Goal: Information Seeking & Learning: Learn about a topic

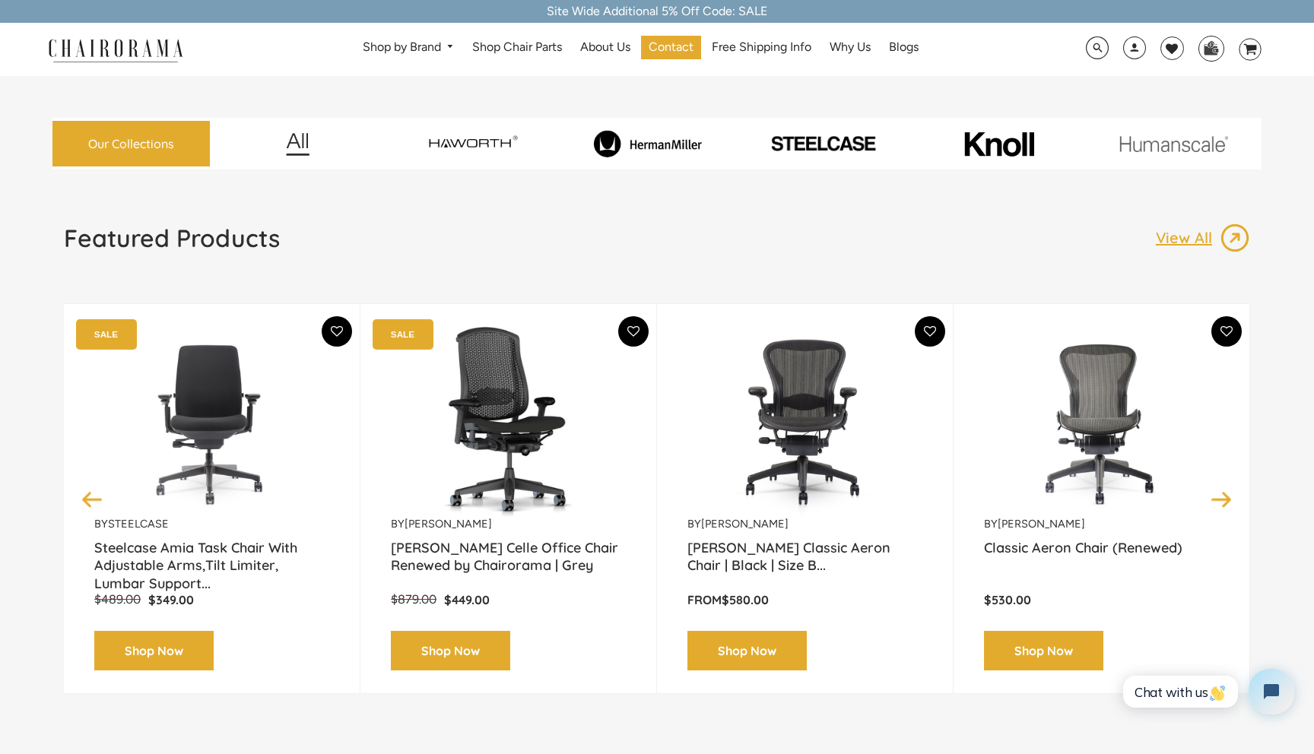
click at [797, 410] on img at bounding box center [804, 422] width 235 height 190
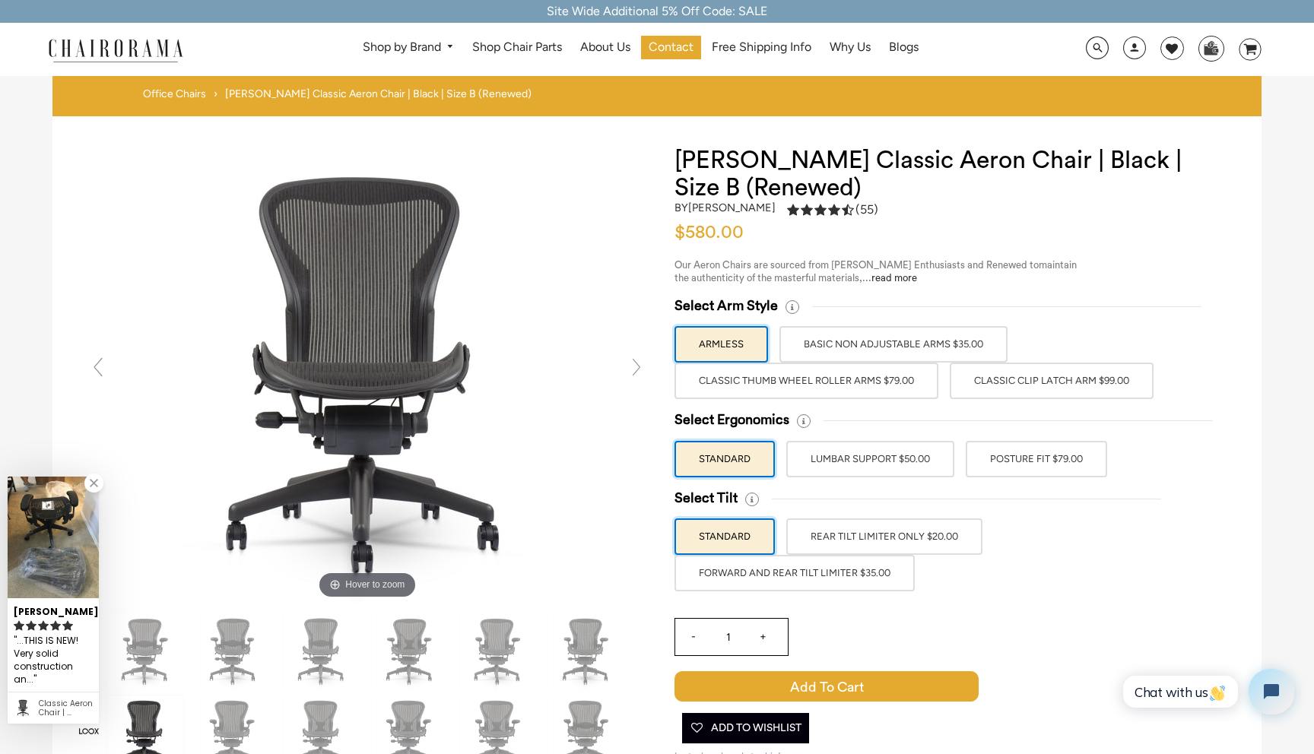
click at [892, 392] on label "Classic Thumb Wheel Roller Arms $79.00" at bounding box center [806, 381] width 264 height 36
click at [0, 0] on input "Classic Thumb Wheel Roller Arms $79.00" at bounding box center [0, 0] width 0 height 0
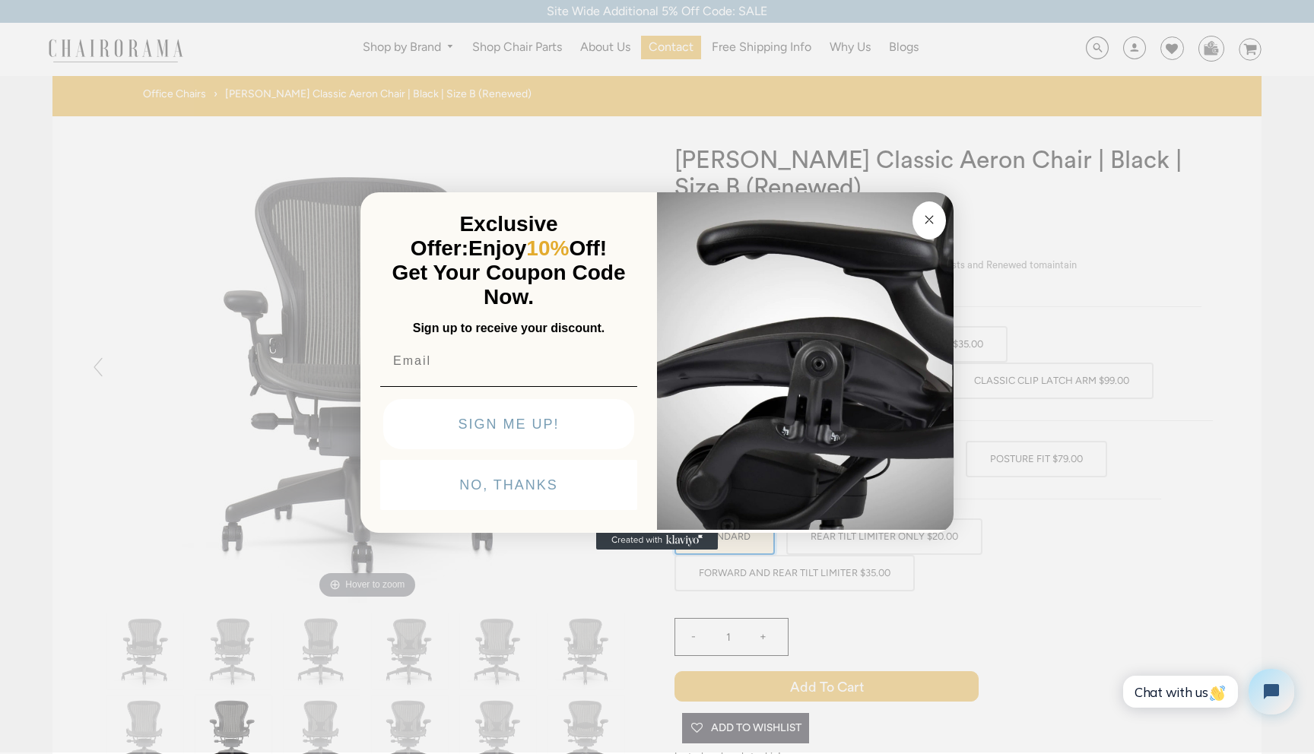
click at [932, 216] on circle "Close dialog" at bounding box center [929, 219] width 17 height 17
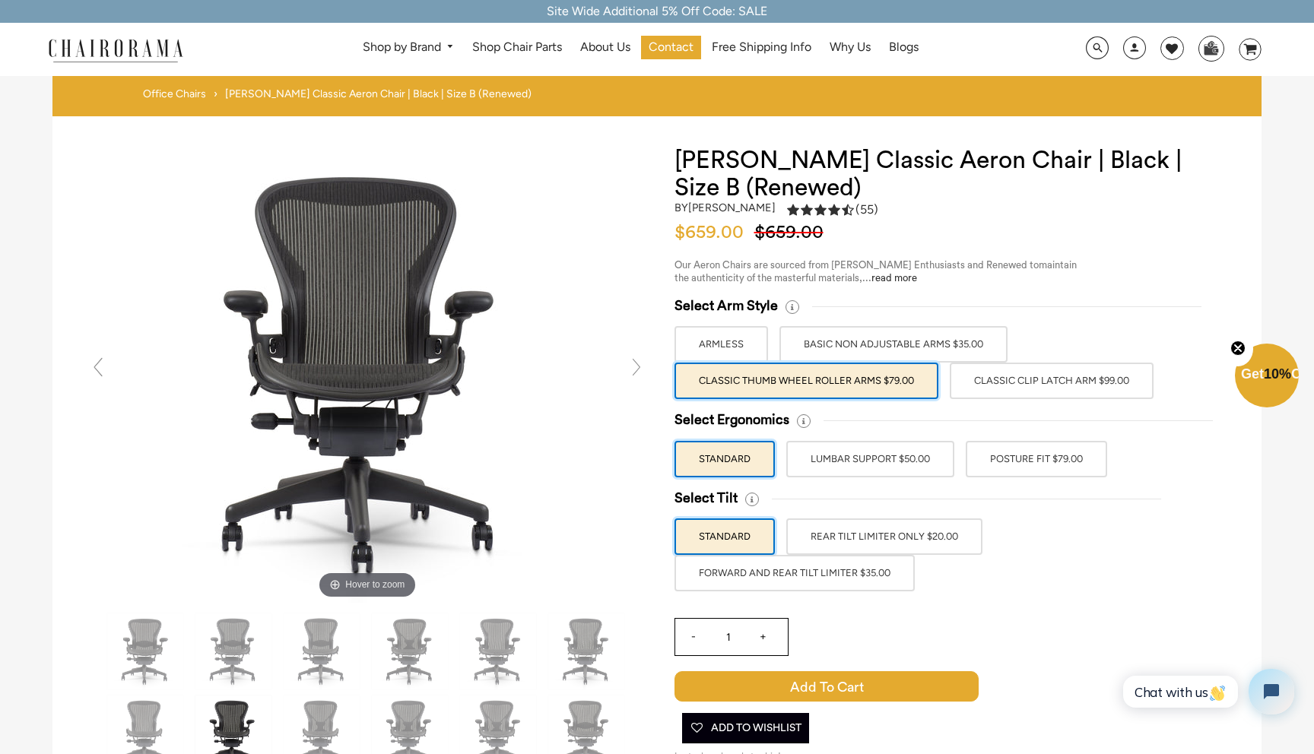
click at [1049, 386] on label "Classic Clip Latch Arm $99.00" at bounding box center [1052, 381] width 204 height 36
click at [0, 0] on input "Classic Clip Latch Arm $99.00" at bounding box center [0, 0] width 0 height 0
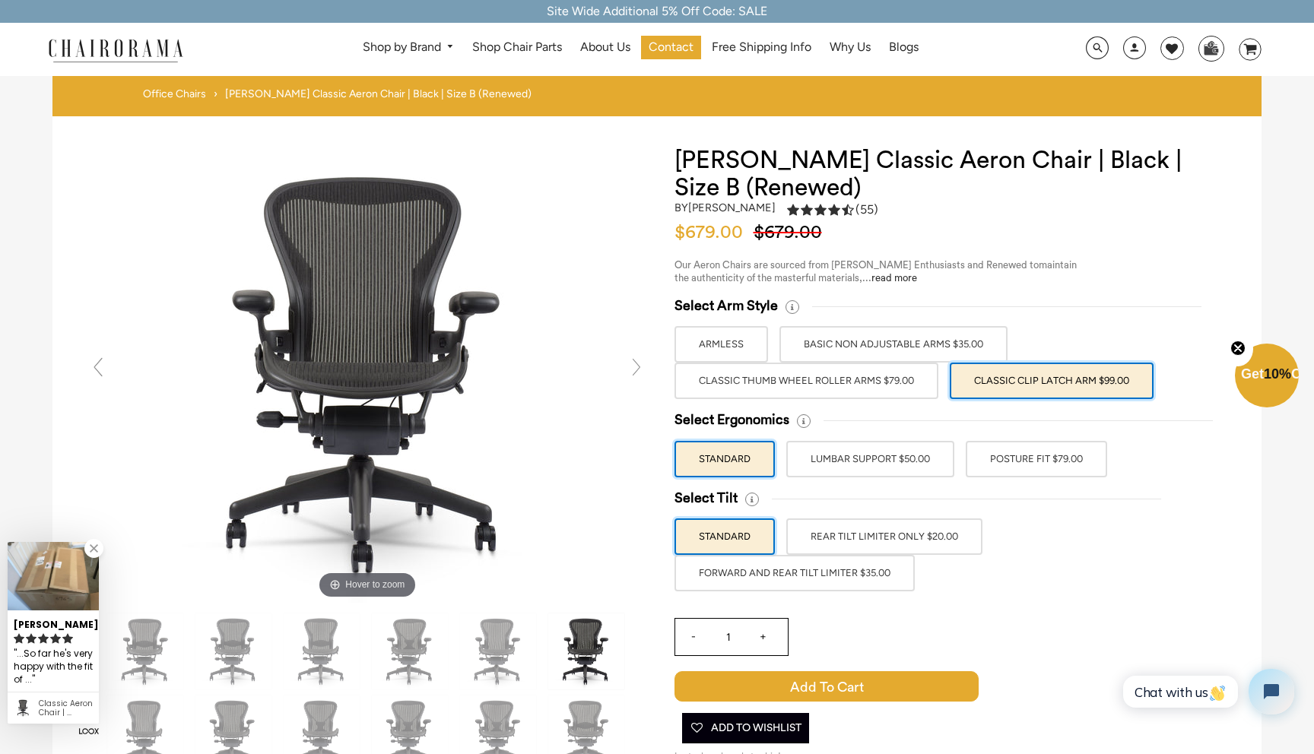
click at [855, 374] on label "Classic Thumb Wheel Roller Arms $79.00" at bounding box center [806, 381] width 264 height 36
click at [0, 0] on input "Classic Thumb Wheel Roller Arms $79.00" at bounding box center [0, 0] width 0 height 0
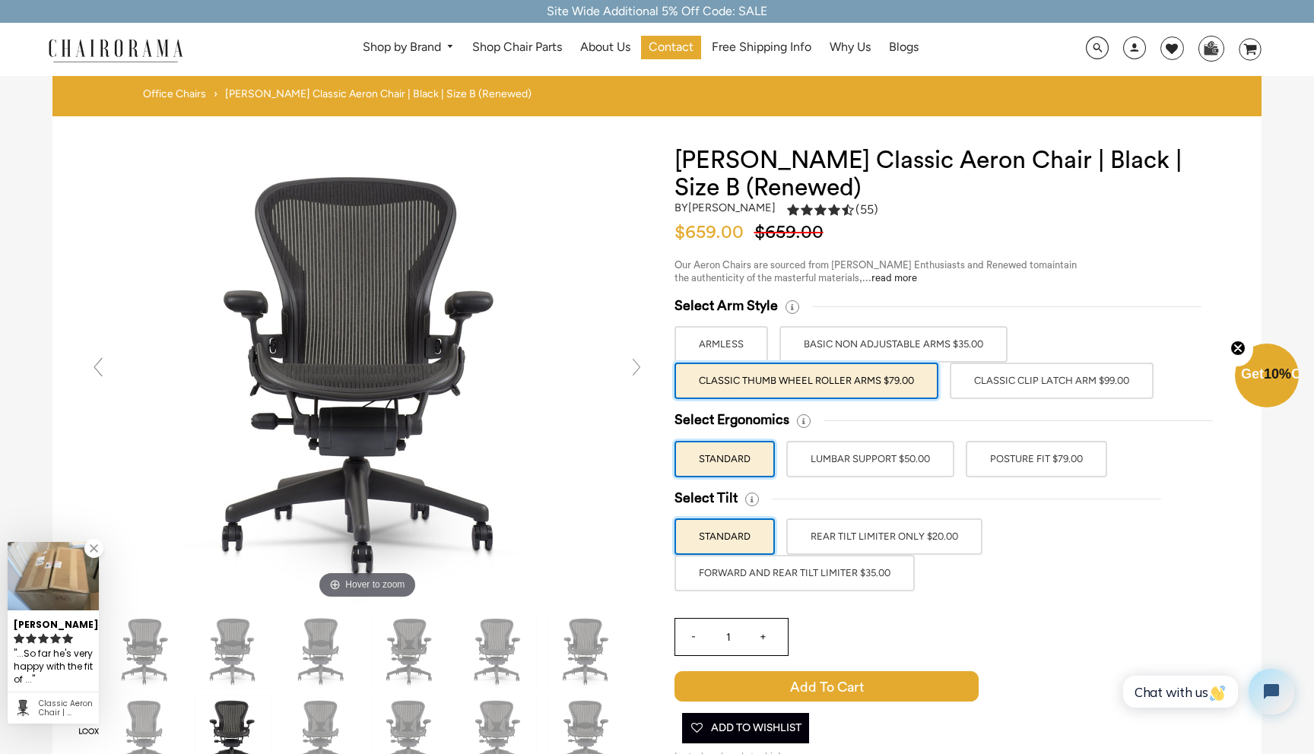
click at [1058, 377] on label "Classic Clip Latch Arm $99.00" at bounding box center [1052, 381] width 204 height 36
click at [0, 0] on input "Classic Clip Latch Arm $99.00" at bounding box center [0, 0] width 0 height 0
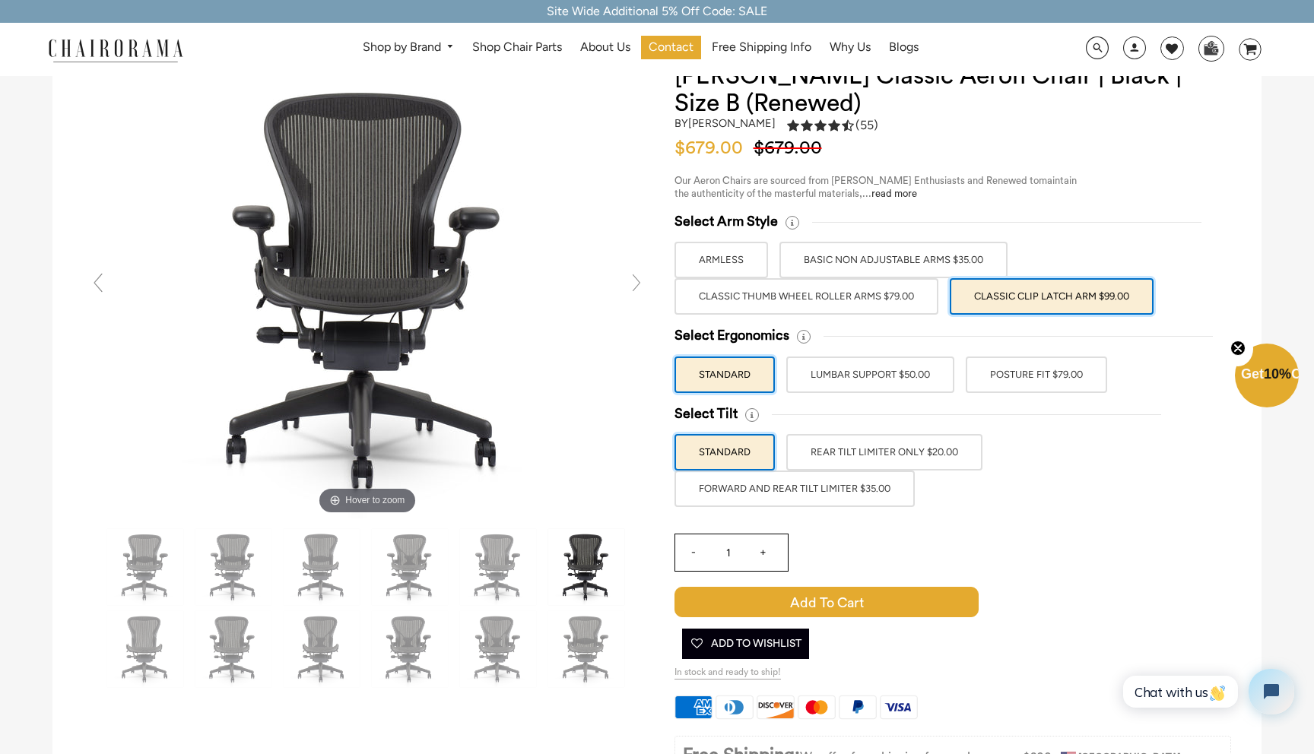
scroll to position [68, 0]
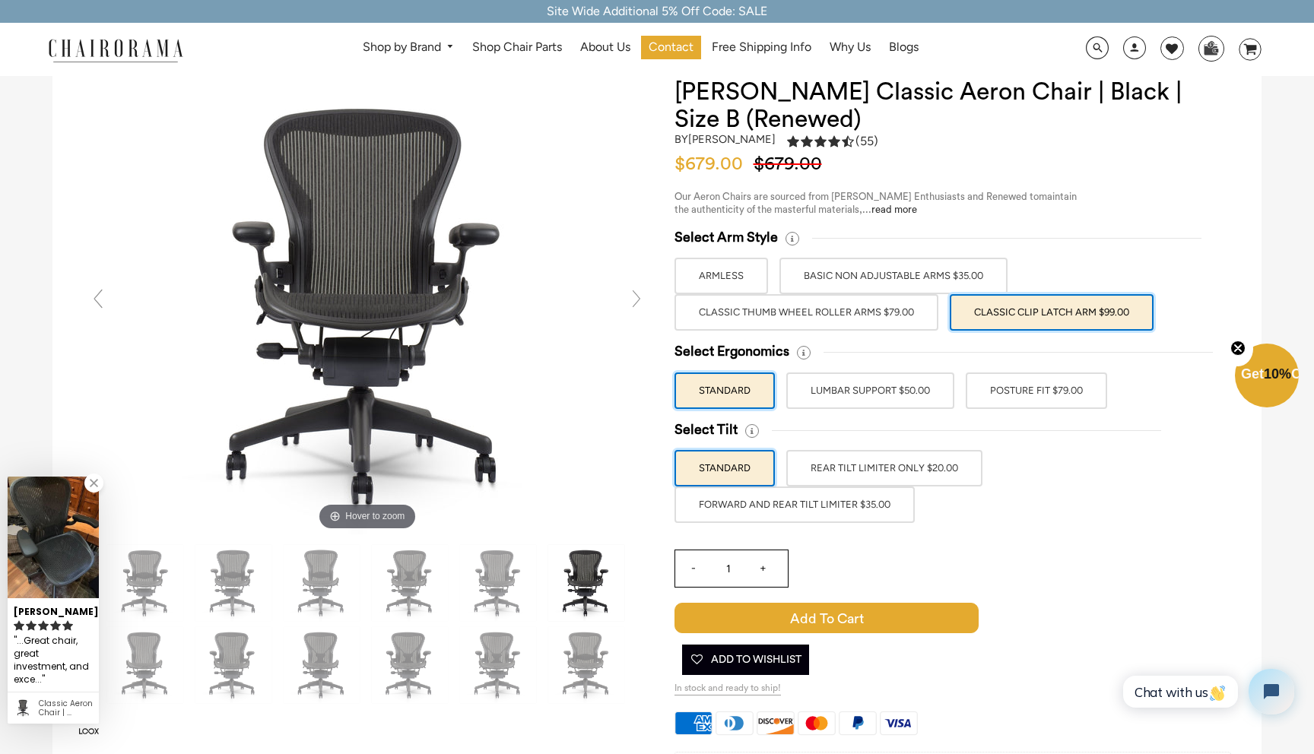
click at [845, 385] on label "LUMBAR SUPPORT $50.00" at bounding box center [870, 391] width 168 height 36
click at [0, 0] on input "LUMBAR SUPPORT $50.00" at bounding box center [0, 0] width 0 height 0
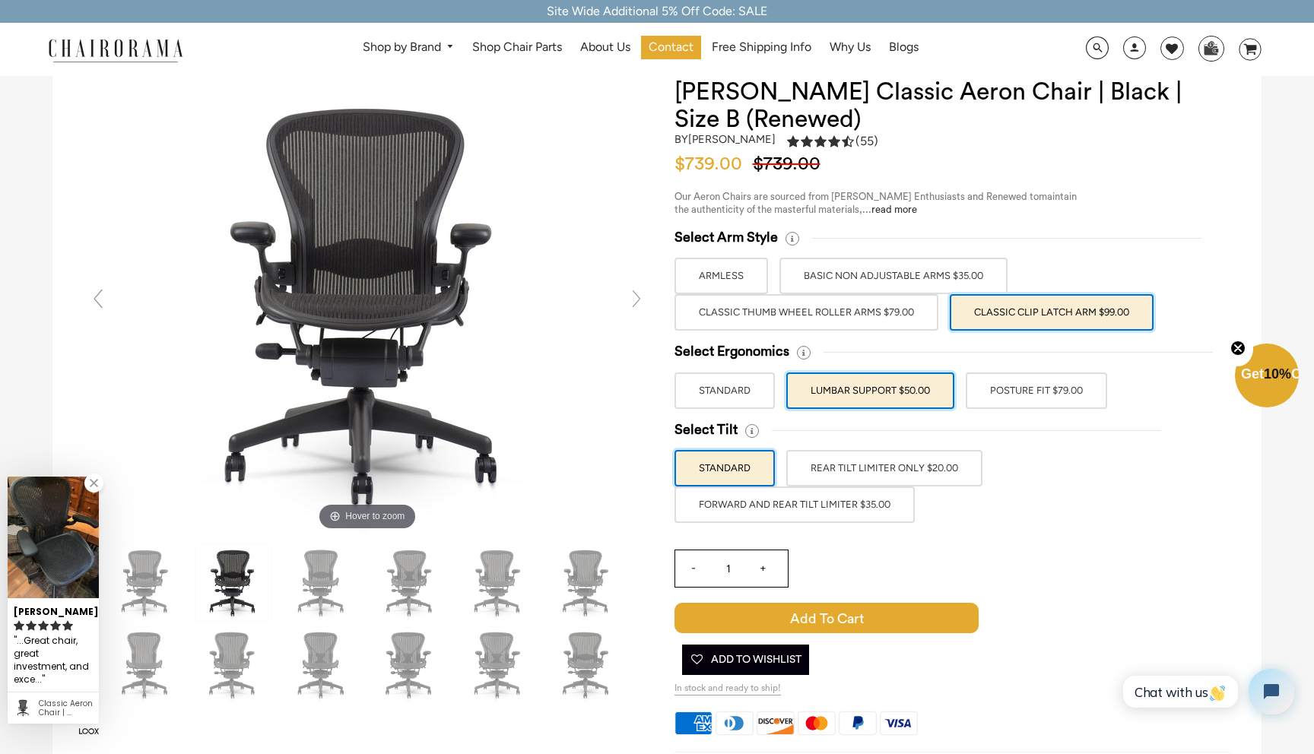
click at [1029, 397] on label "POSTURE FIT $79.00" at bounding box center [1036, 391] width 141 height 36
click at [0, 0] on input "POSTURE FIT $79.00" at bounding box center [0, 0] width 0 height 0
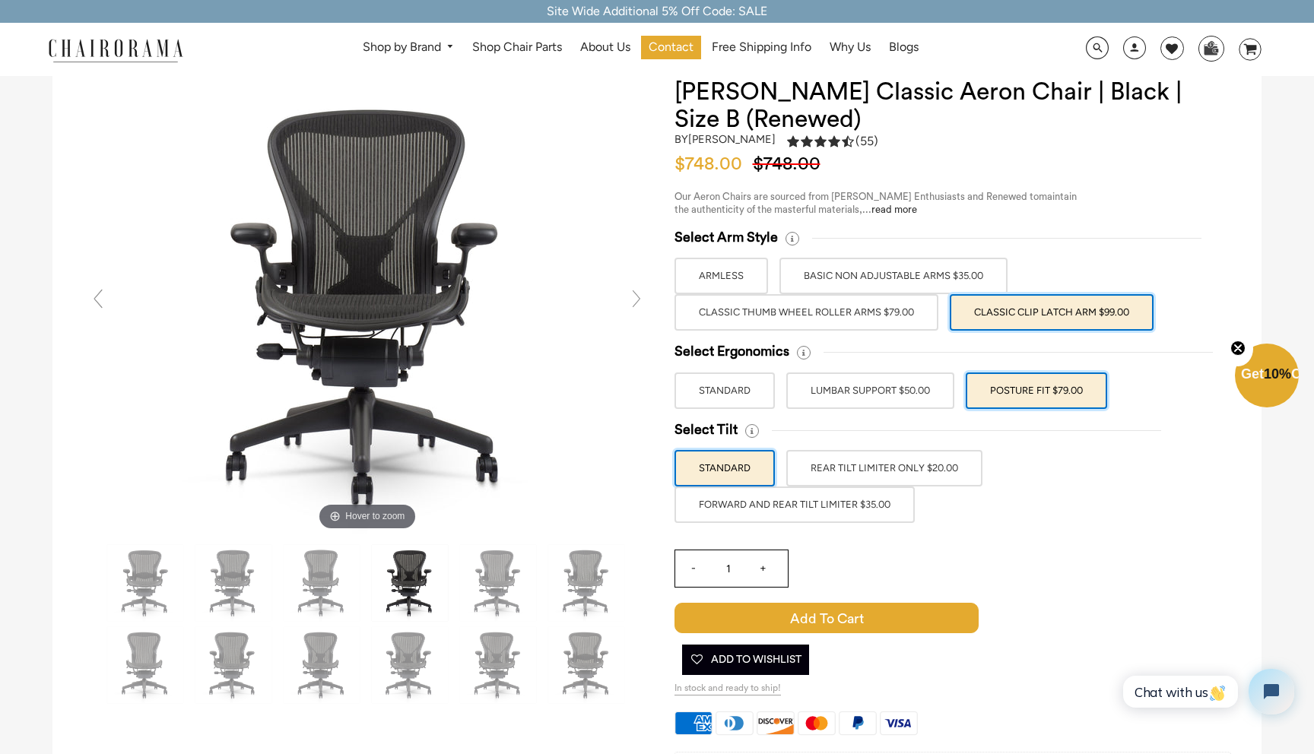
click at [909, 391] on label "LUMBAR SUPPORT $50.00" at bounding box center [870, 391] width 168 height 36
click at [0, 0] on input "LUMBAR SUPPORT $50.00" at bounding box center [0, 0] width 0 height 0
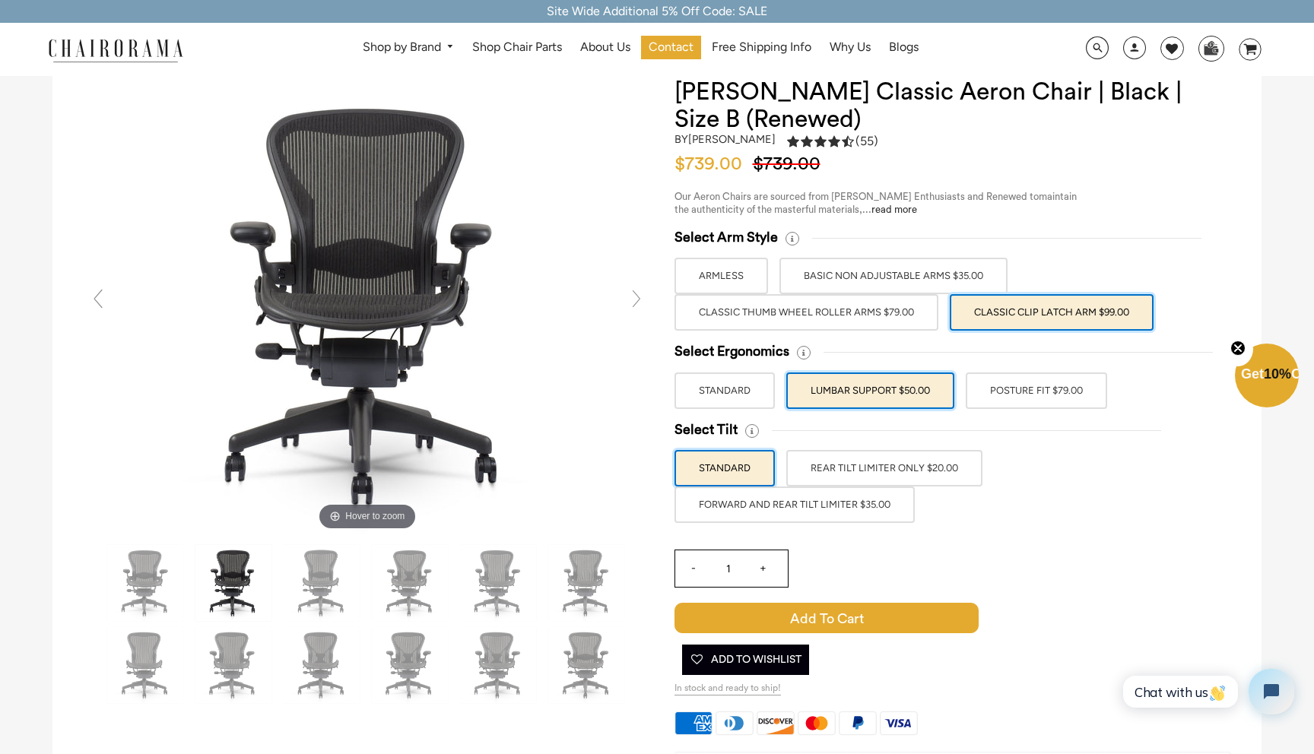
scroll to position [84, 0]
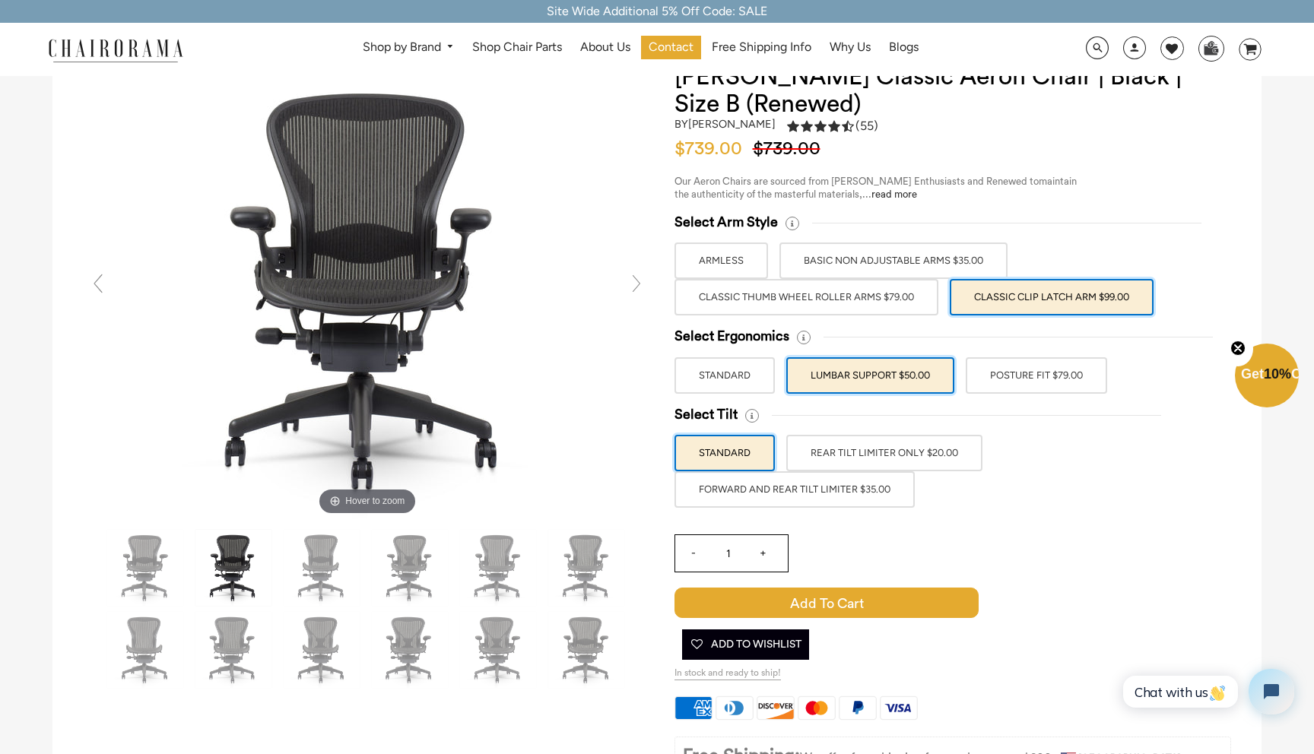
click at [931, 454] on label "REAR TILT LIMITER ONLY $20.00" at bounding box center [884, 453] width 196 height 36
click at [0, 0] on input "REAR TILT LIMITER ONLY $20.00" at bounding box center [0, 0] width 0 height 0
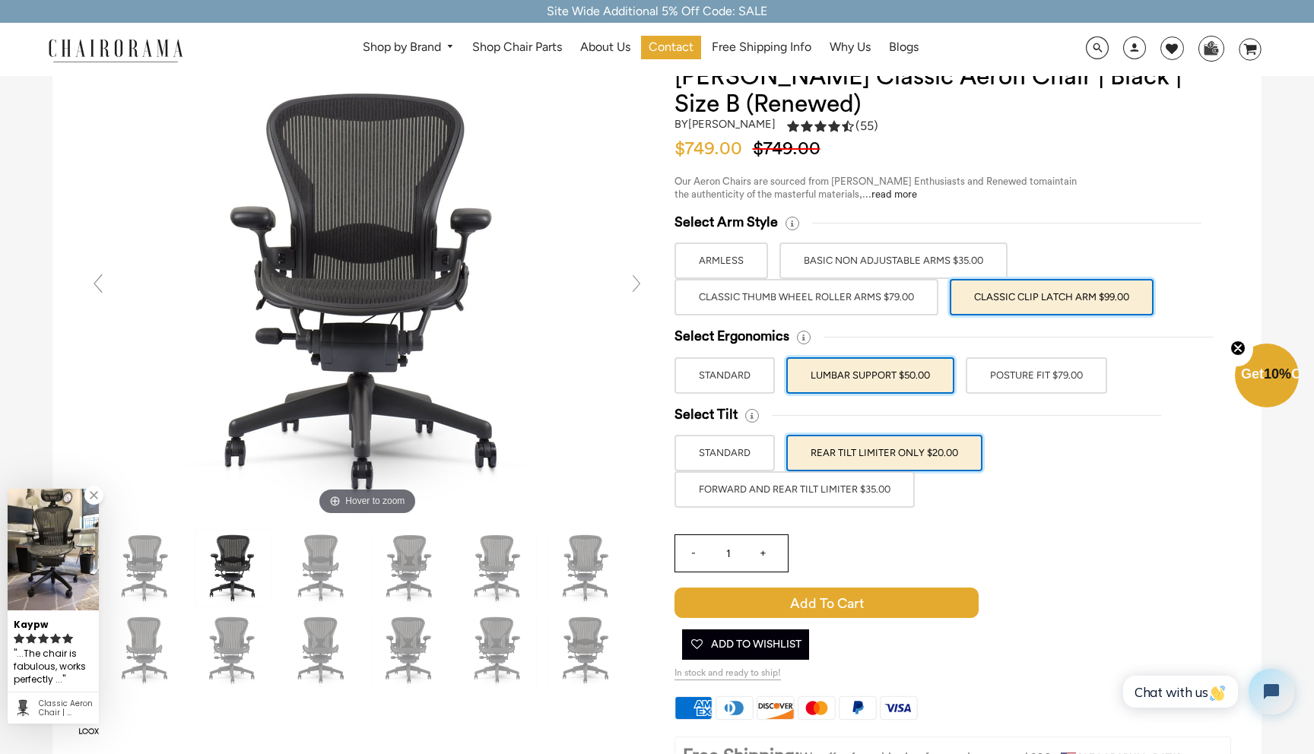
click at [931, 454] on label "REAR TILT LIMITER ONLY $20.00" at bounding box center [884, 453] width 196 height 36
click at [0, 0] on input "REAR TILT LIMITER ONLY $20.00" at bounding box center [0, 0] width 0 height 0
click at [860, 490] on label "FORWARD AND REAR TILT LIMITER $35.00" at bounding box center [794, 489] width 240 height 36
click at [0, 0] on input "FORWARD AND REAR TILT LIMITER $35.00" at bounding box center [0, 0] width 0 height 0
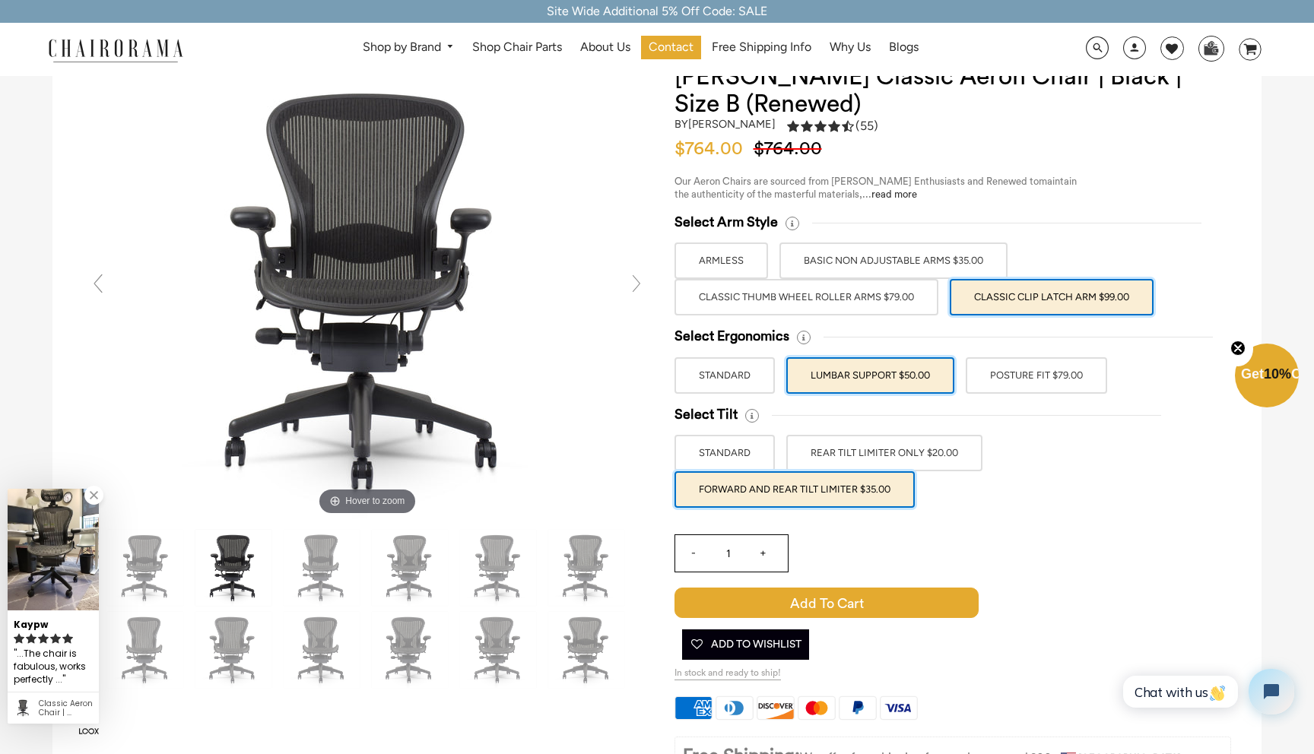
click at [722, 455] on label "STANDARD" at bounding box center [724, 453] width 100 height 36
click at [0, 0] on input "STANDARD" at bounding box center [0, 0] width 0 height 0
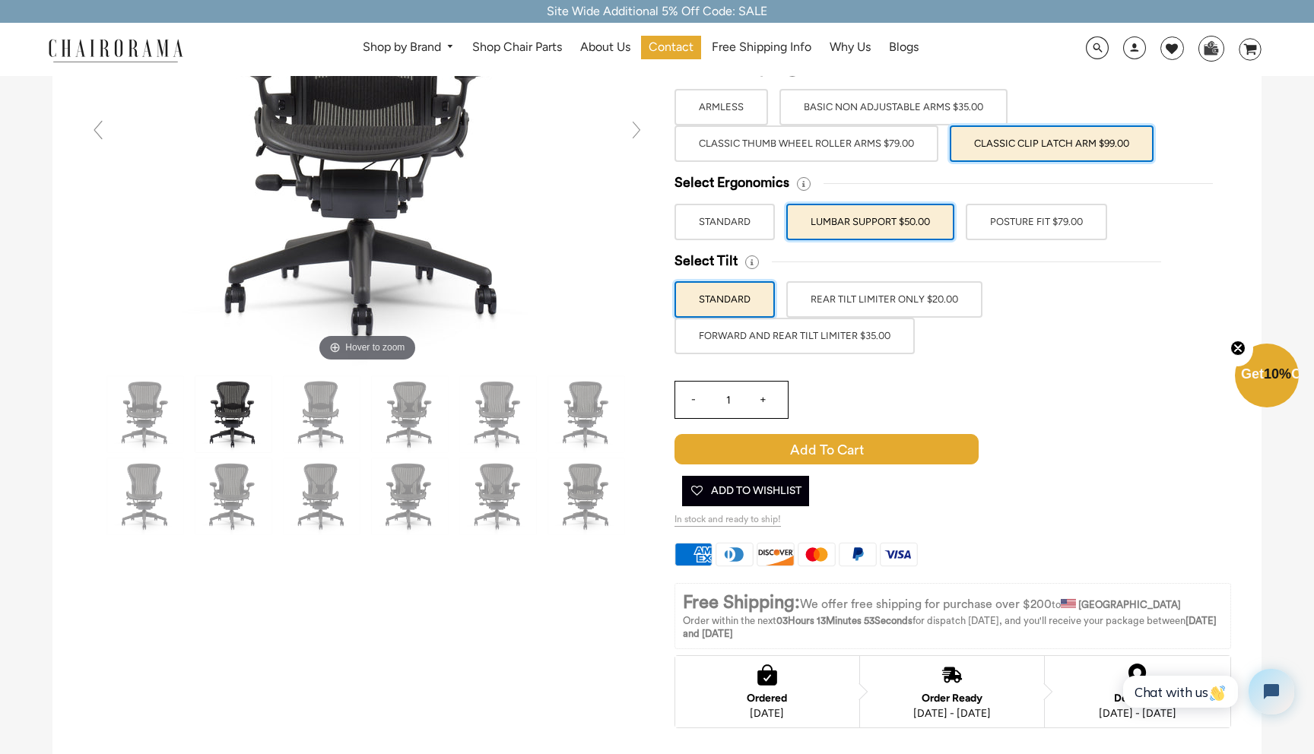
scroll to position [0, 0]
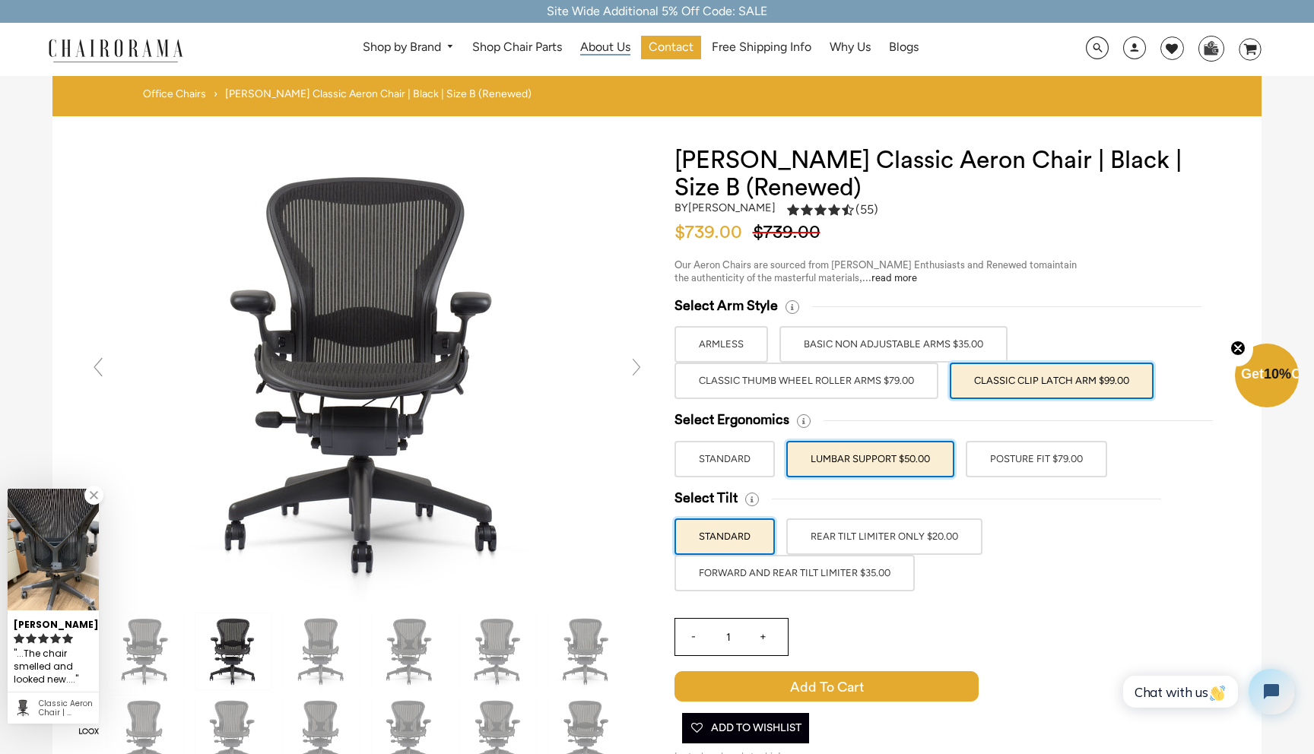
click at [602, 40] on span "About Us" at bounding box center [605, 48] width 50 height 16
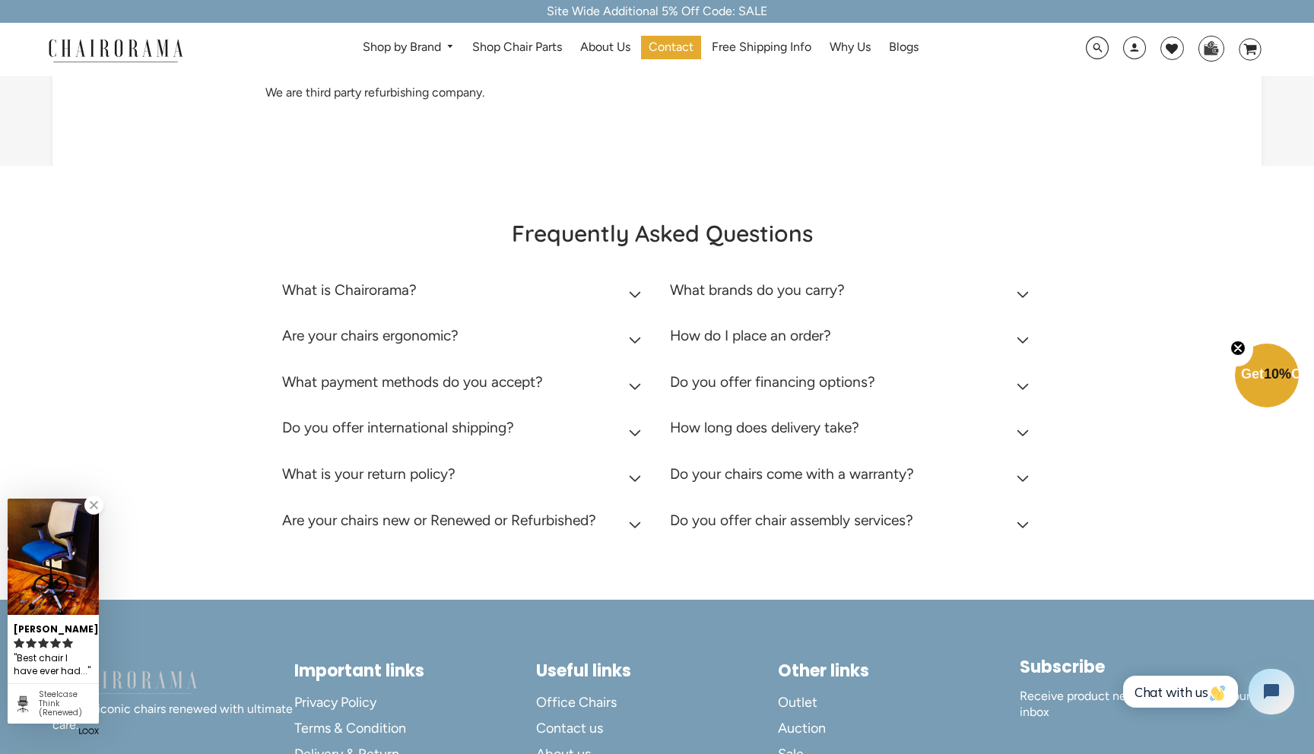
scroll to position [282, 0]
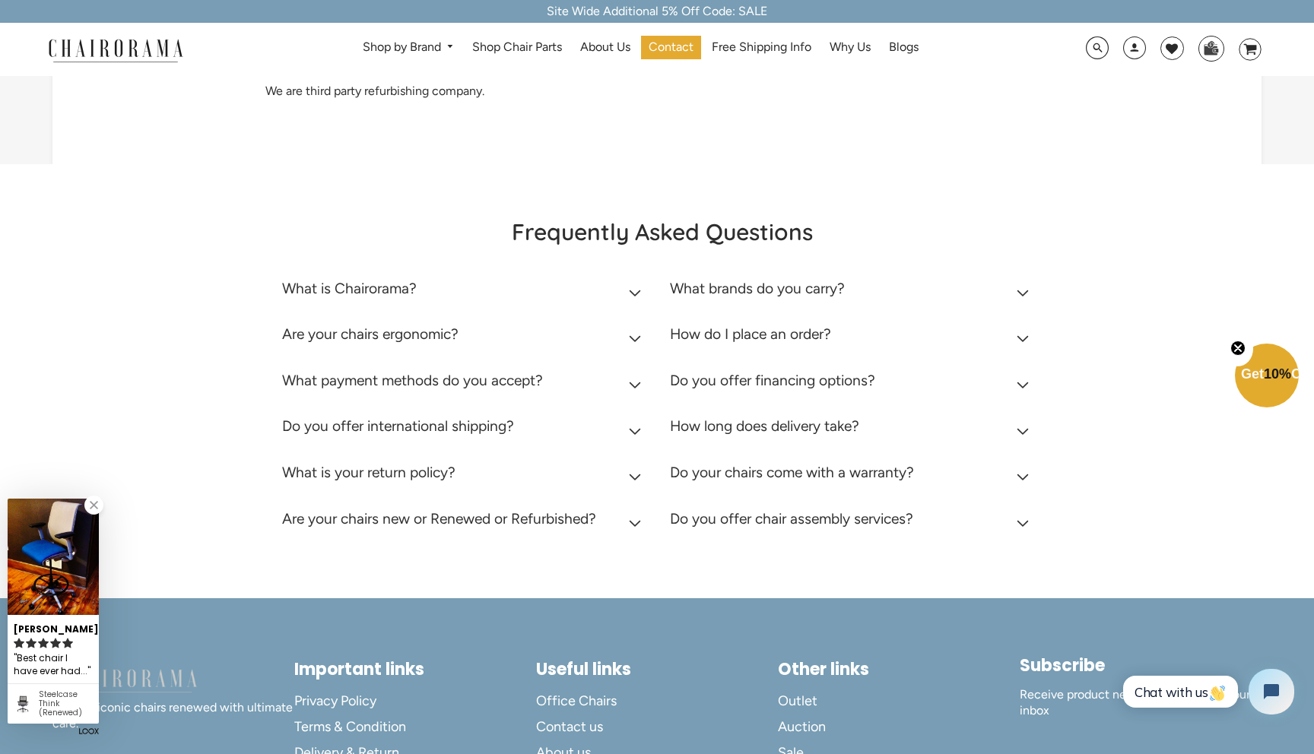
click at [390, 297] on h2 "What is Chairorama?" at bounding box center [349, 288] width 135 height 17
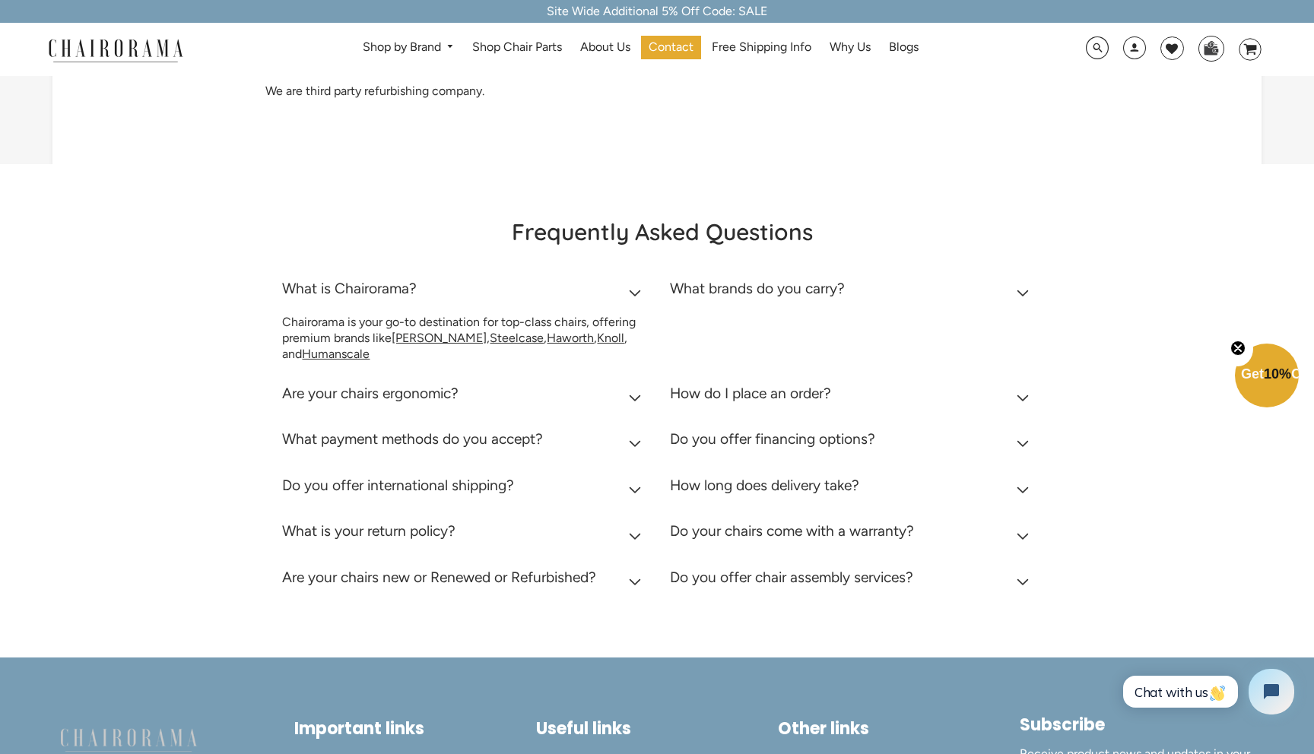
click at [635, 316] on summary "What is Chairorama?" at bounding box center [464, 292] width 365 height 46
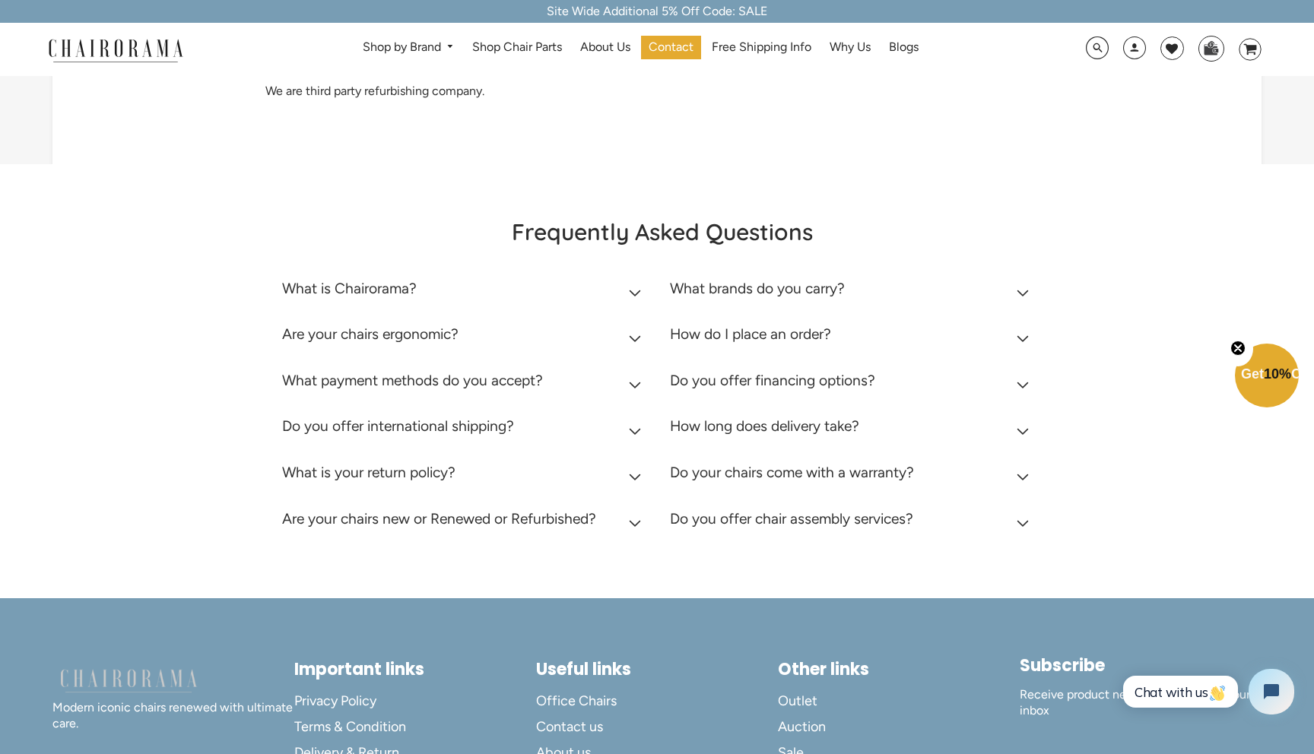
click at [1022, 316] on summary "What brands do you carry?" at bounding box center [852, 292] width 365 height 46
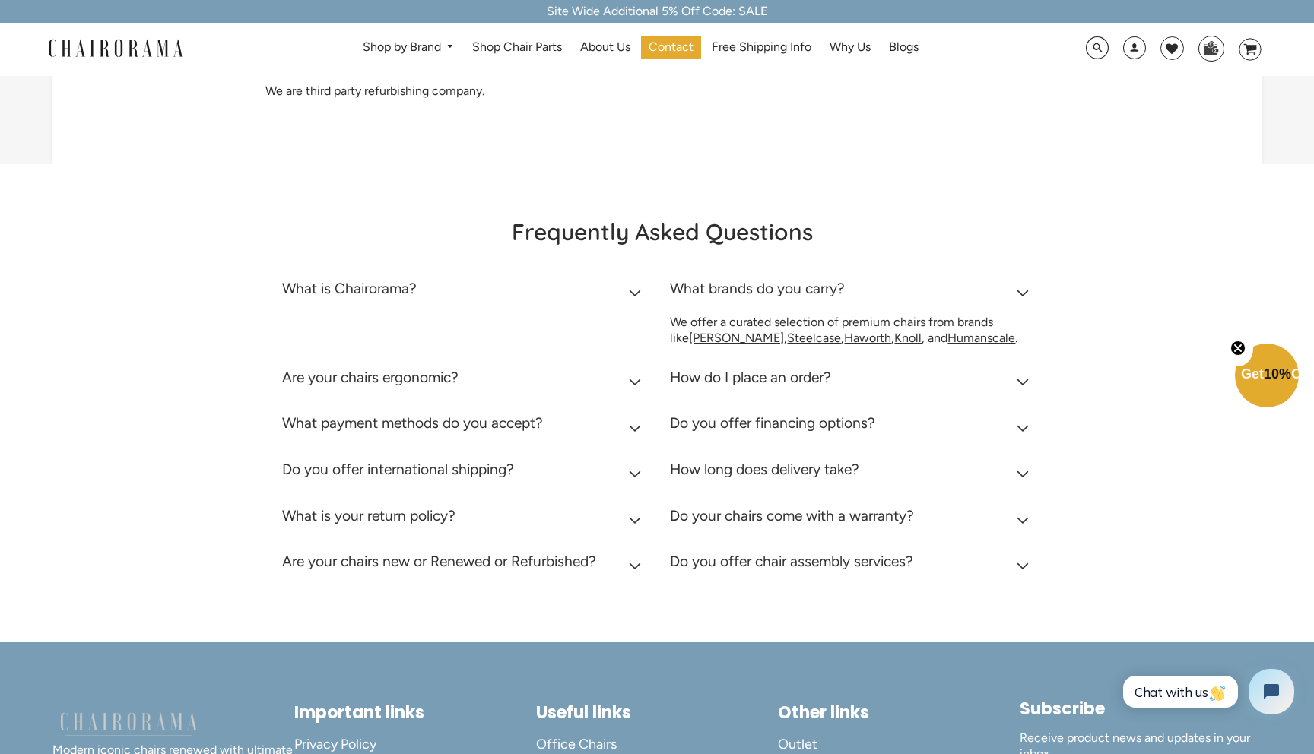
click at [1022, 316] on summary "What brands do you carry?" at bounding box center [852, 292] width 365 height 46
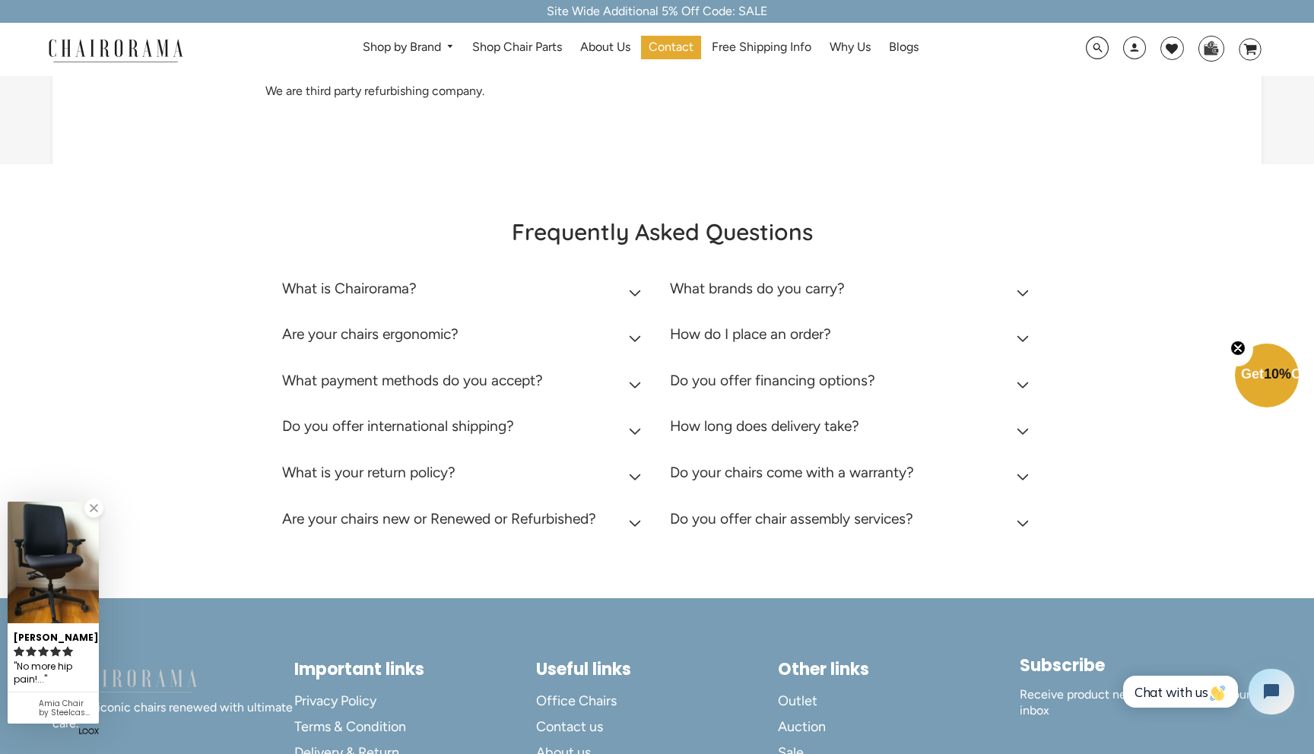
click at [630, 453] on summary "Do you offer international shipping?" at bounding box center [464, 430] width 365 height 46
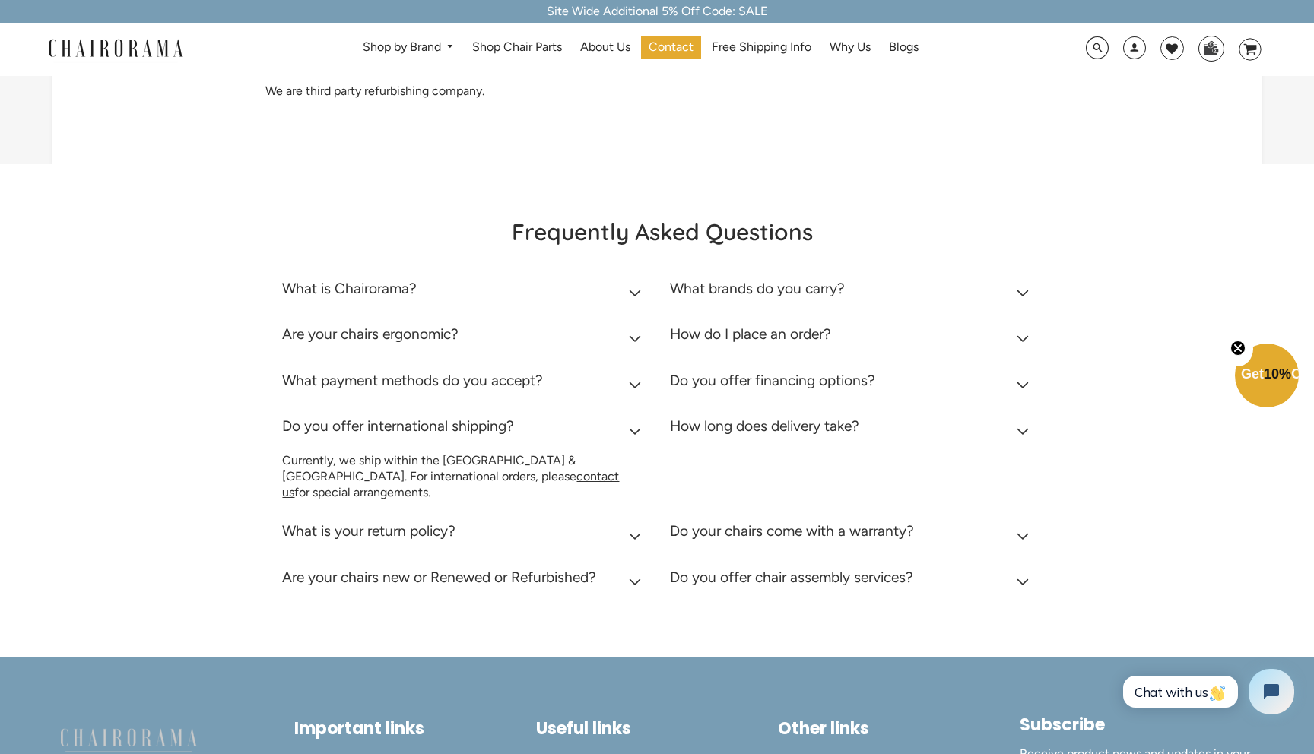
click at [630, 453] on summary "Do you offer international shipping?" at bounding box center [464, 430] width 365 height 46
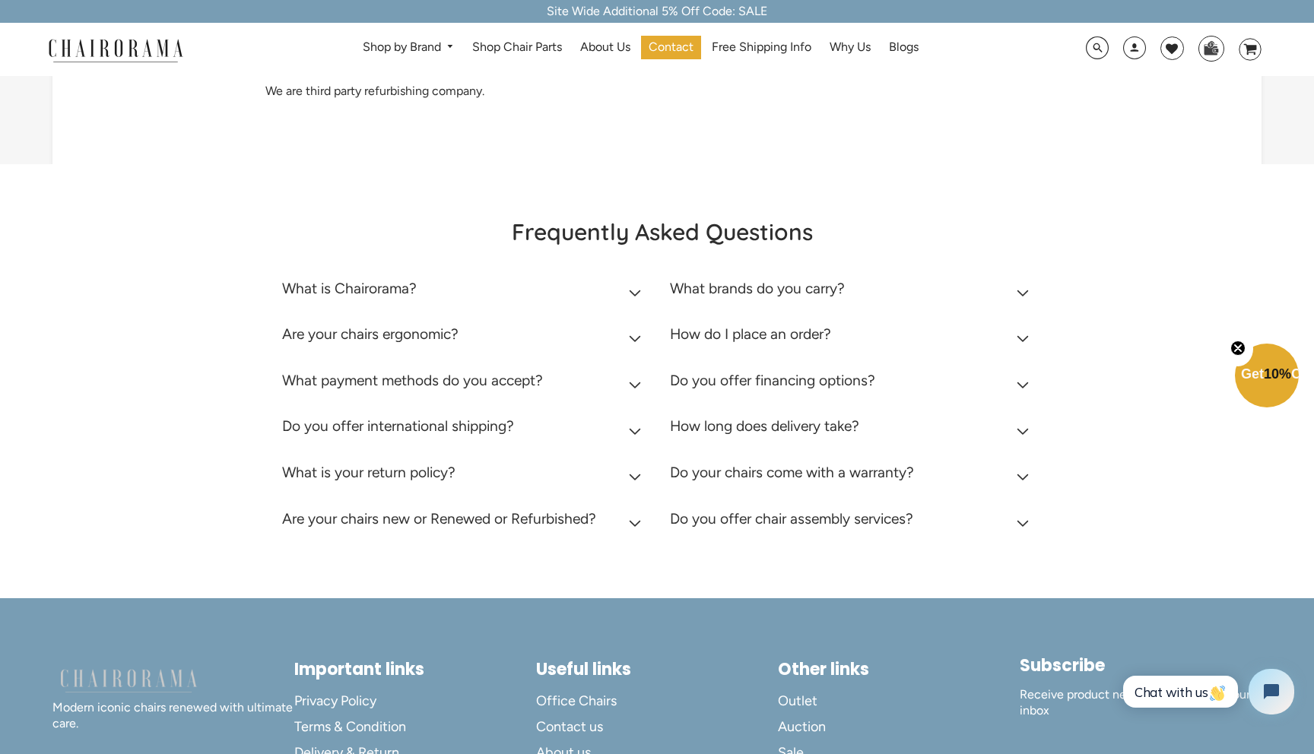
click at [620, 546] on summary "Are your chairs new or Renewed or Refurbished?" at bounding box center [464, 523] width 365 height 46
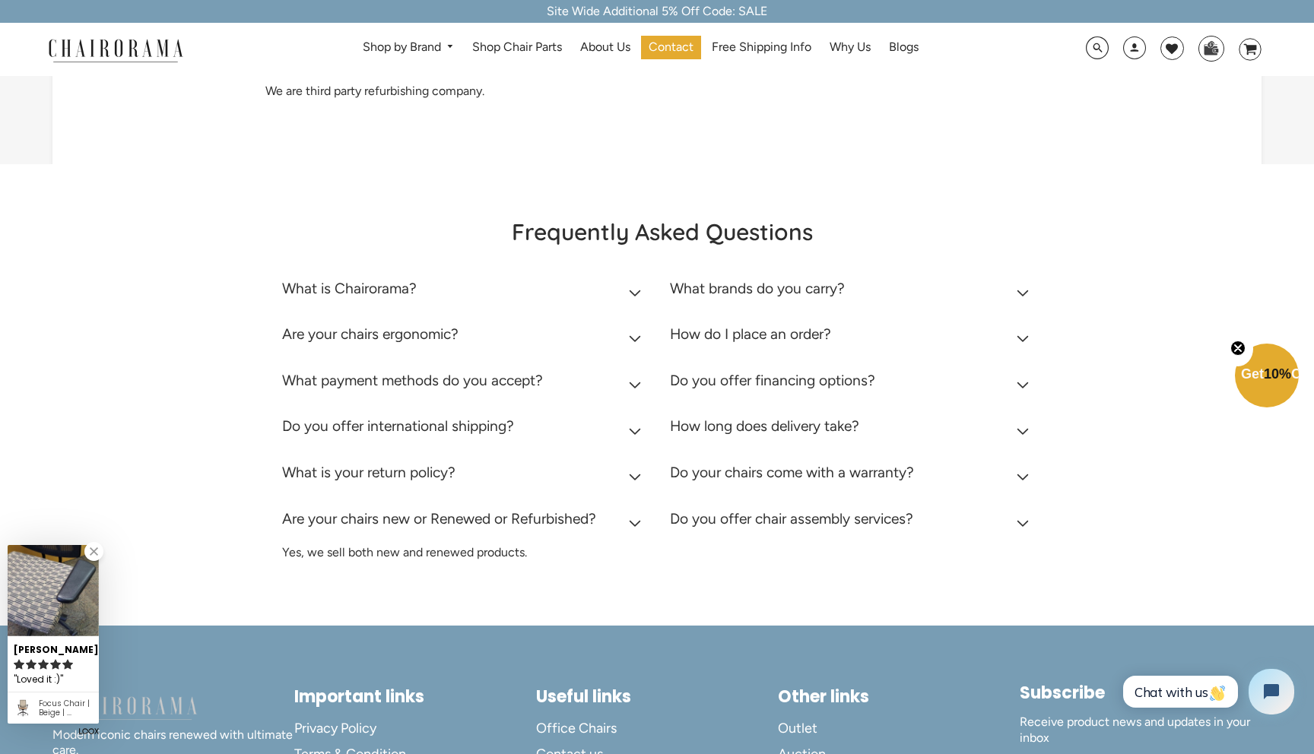
click at [620, 546] on summary "Are your chairs new or Renewed or Refurbished?" at bounding box center [464, 523] width 365 height 46
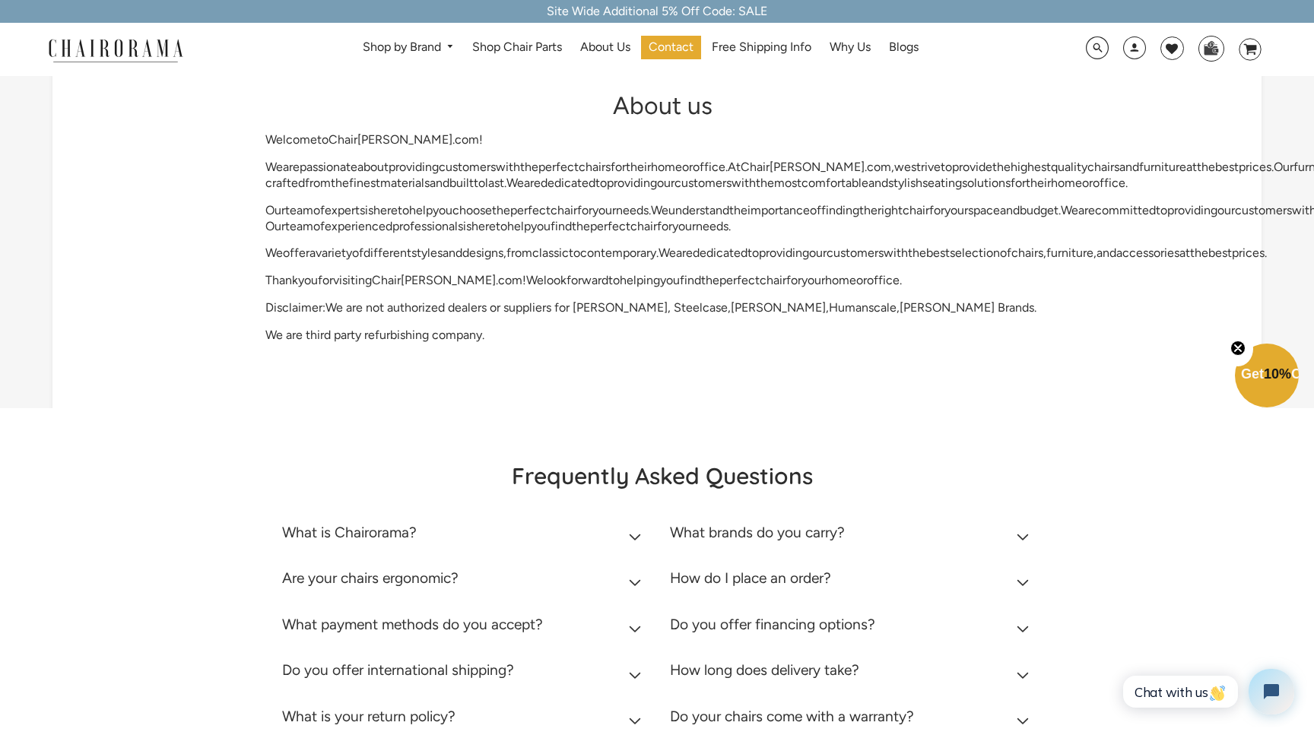
scroll to position [0, 0]
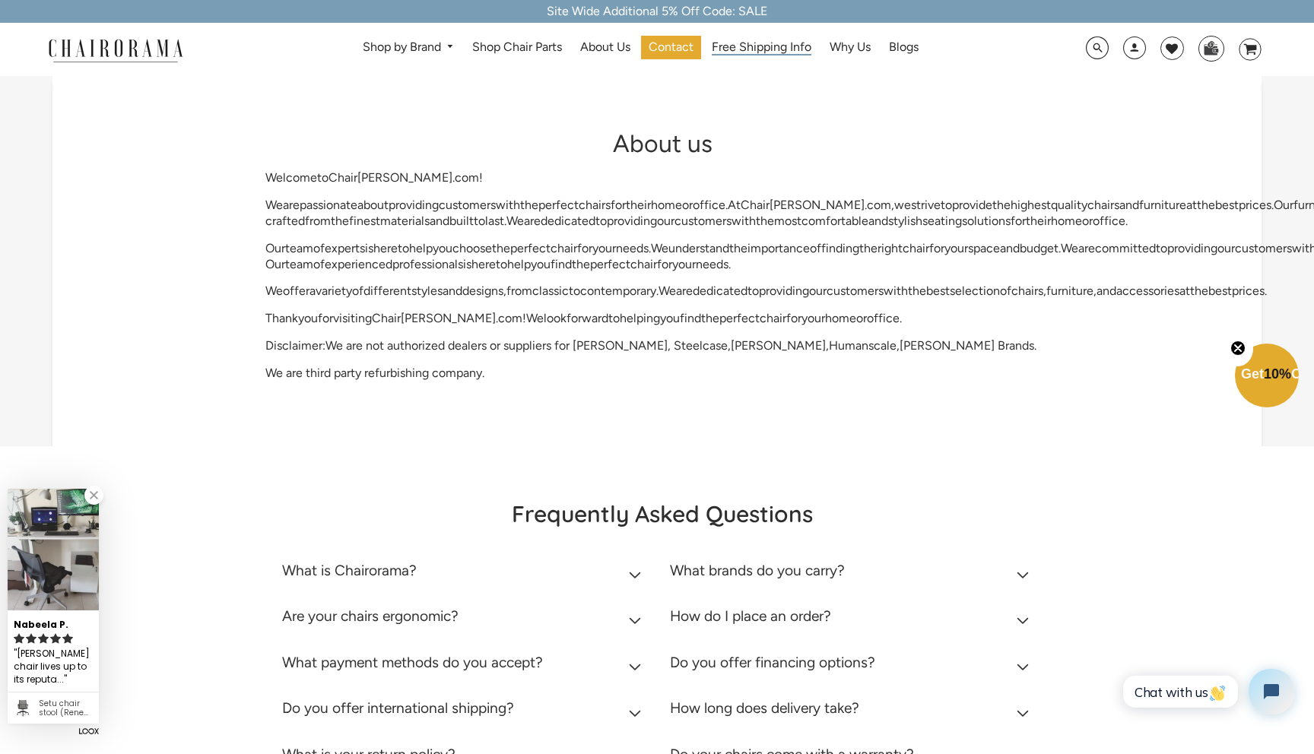
click at [750, 53] on span "Free Shipping Info" at bounding box center [762, 48] width 100 height 16
